Goal: Check status: Check status

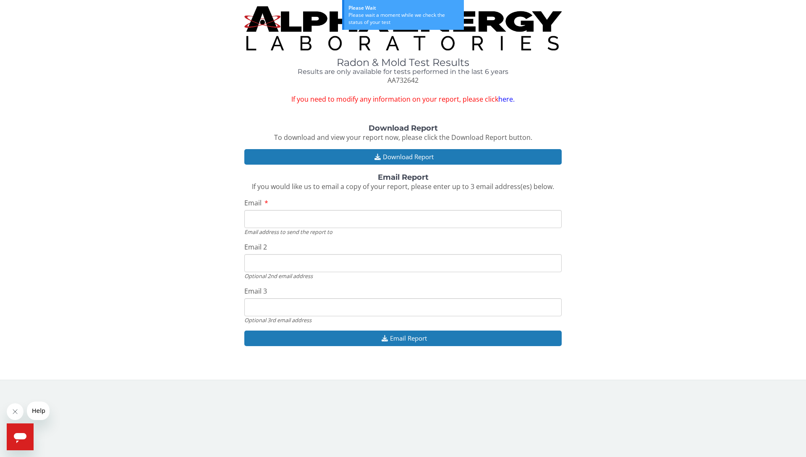
click at [278, 220] on input "Email" at bounding box center [403, 219] width 318 height 18
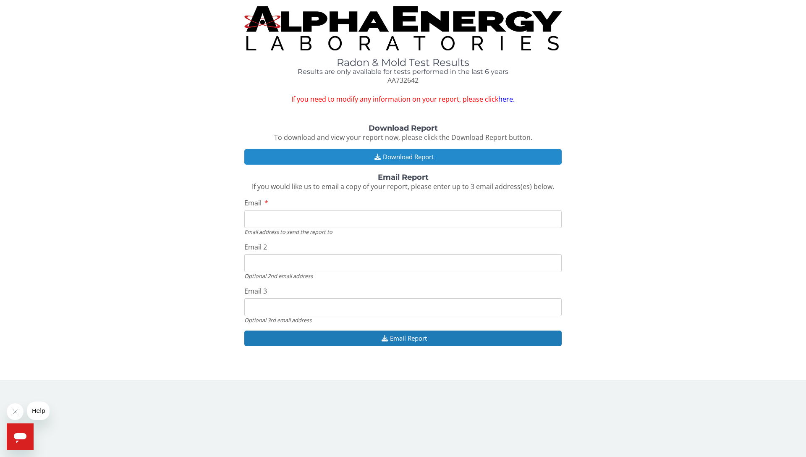
click at [373, 155] on icon "button" at bounding box center [378, 157] width 10 height 6
